Goal: Information Seeking & Learning: Check status

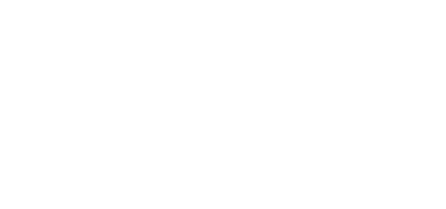
select select
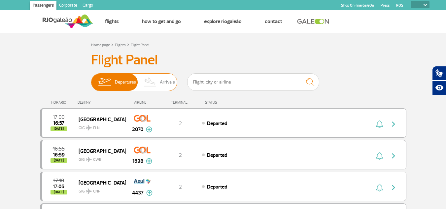
click at [158, 86] on img at bounding box center [150, 82] width 19 height 17
click at [91, 79] on input "Departures Arrivals" at bounding box center [91, 79] width 0 height 0
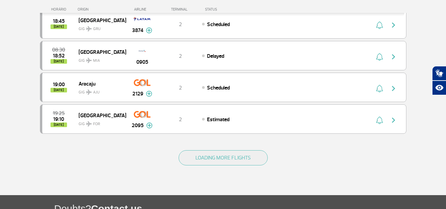
scroll to position [612, 0]
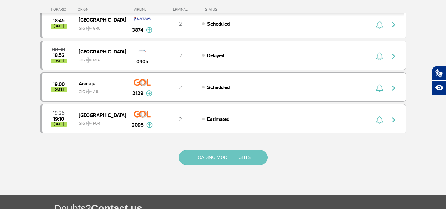
click at [253, 154] on button "LOADING MORE FLIGHTS" at bounding box center [222, 157] width 89 height 15
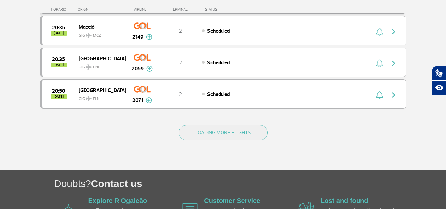
scroll to position [1318, 0]
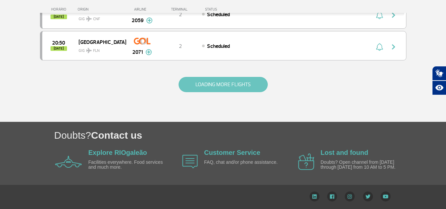
click at [226, 82] on button "LOADING MORE FLIGHTS" at bounding box center [222, 84] width 89 height 15
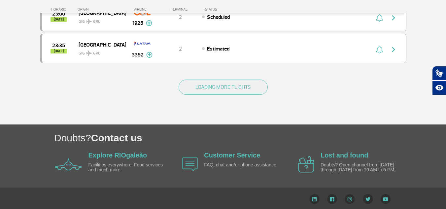
scroll to position [1949, 0]
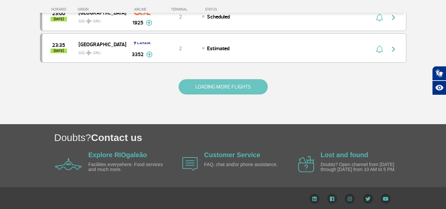
click at [245, 90] on button "LOADING MORE FLIGHTS" at bounding box center [222, 86] width 89 height 15
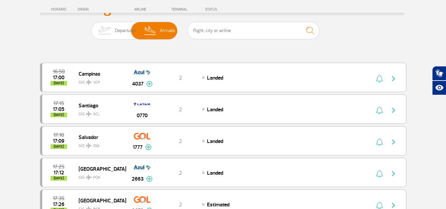
scroll to position [0, 0]
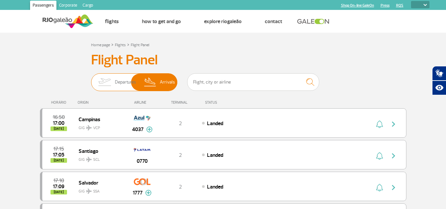
click at [156, 82] on img at bounding box center [150, 82] width 19 height 17
click at [91, 79] on input "Departures Arrivals" at bounding box center [91, 79] width 0 height 0
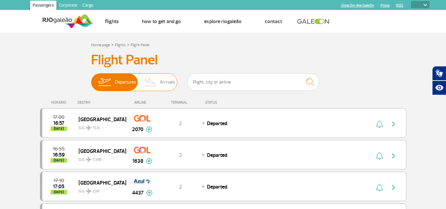
click at [122, 81] on span "Departures" at bounding box center [125, 82] width 21 height 17
click at [91, 79] on input "Departures Arrivals" at bounding box center [91, 79] width 0 height 0
